Goal: Task Accomplishment & Management: Use online tool/utility

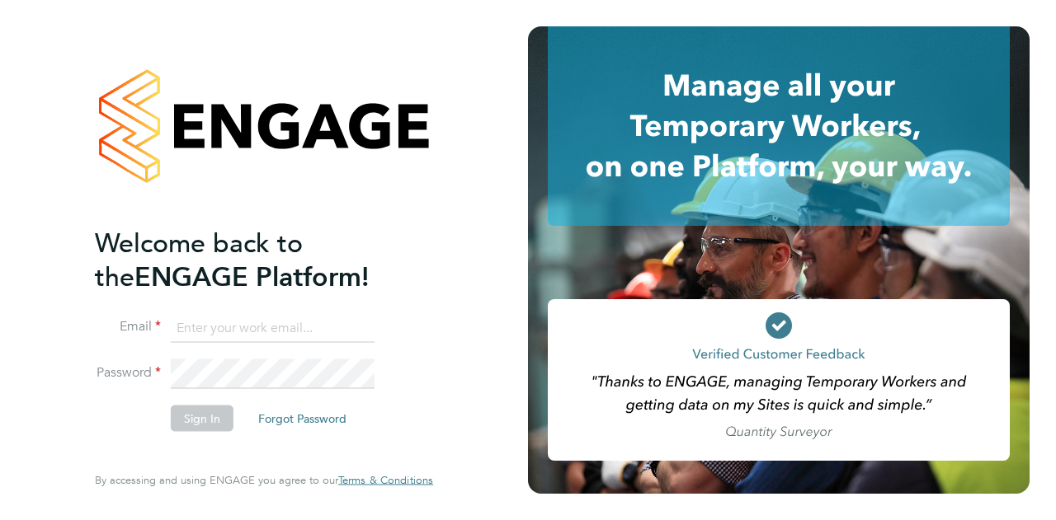
type input "tom.langley@wates.co.uk"
click at [211, 415] on button "Sign In" at bounding box center [202, 418] width 63 height 26
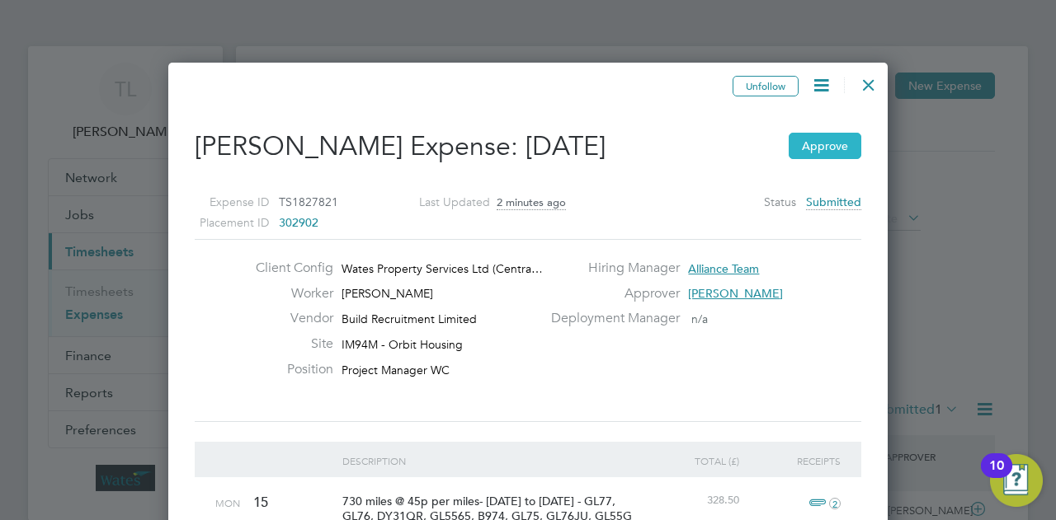
click at [830, 143] on button "Approve" at bounding box center [825, 146] width 73 height 26
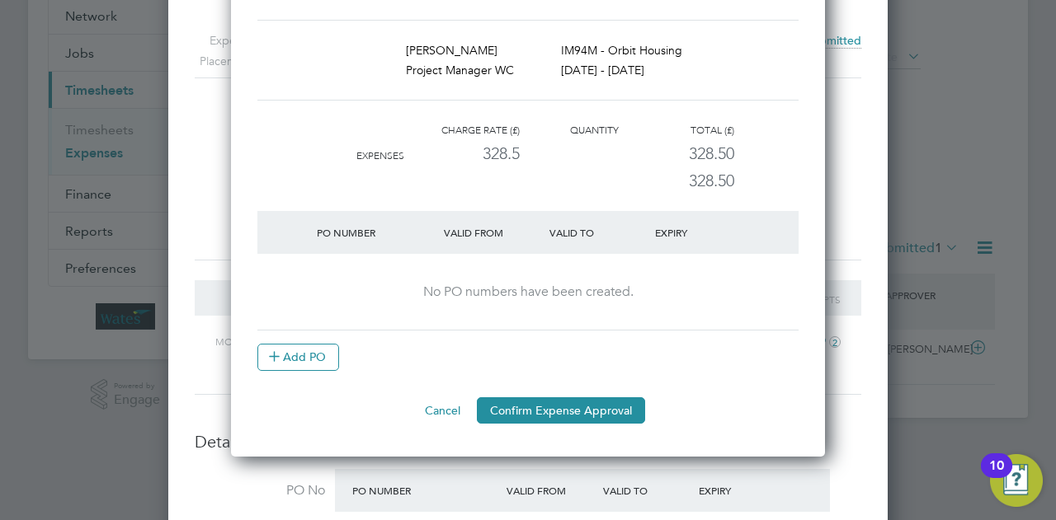
scroll to position [165, 0]
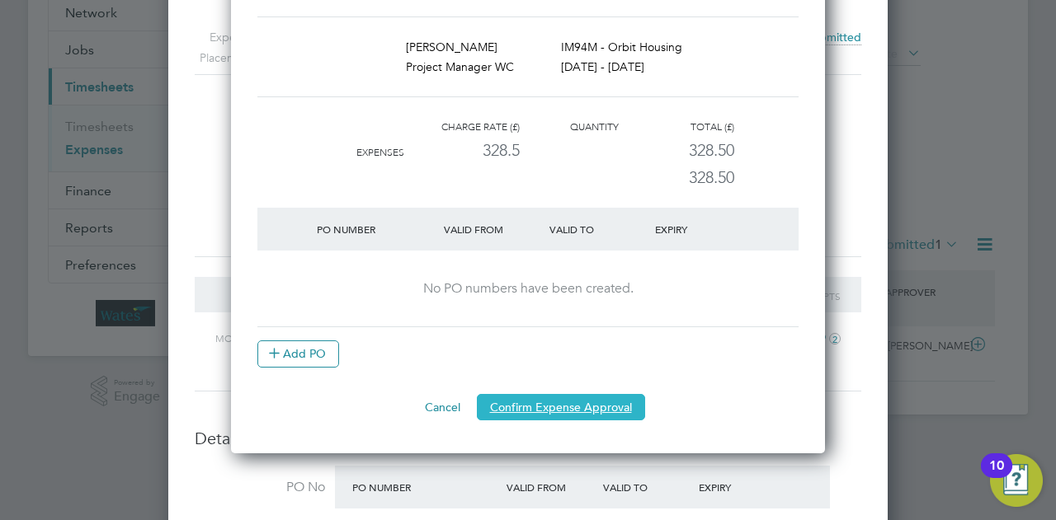
click at [559, 398] on button "Confirm Expense Approval" at bounding box center [561, 407] width 168 height 26
